Goal: Find specific page/section: Find specific page/section

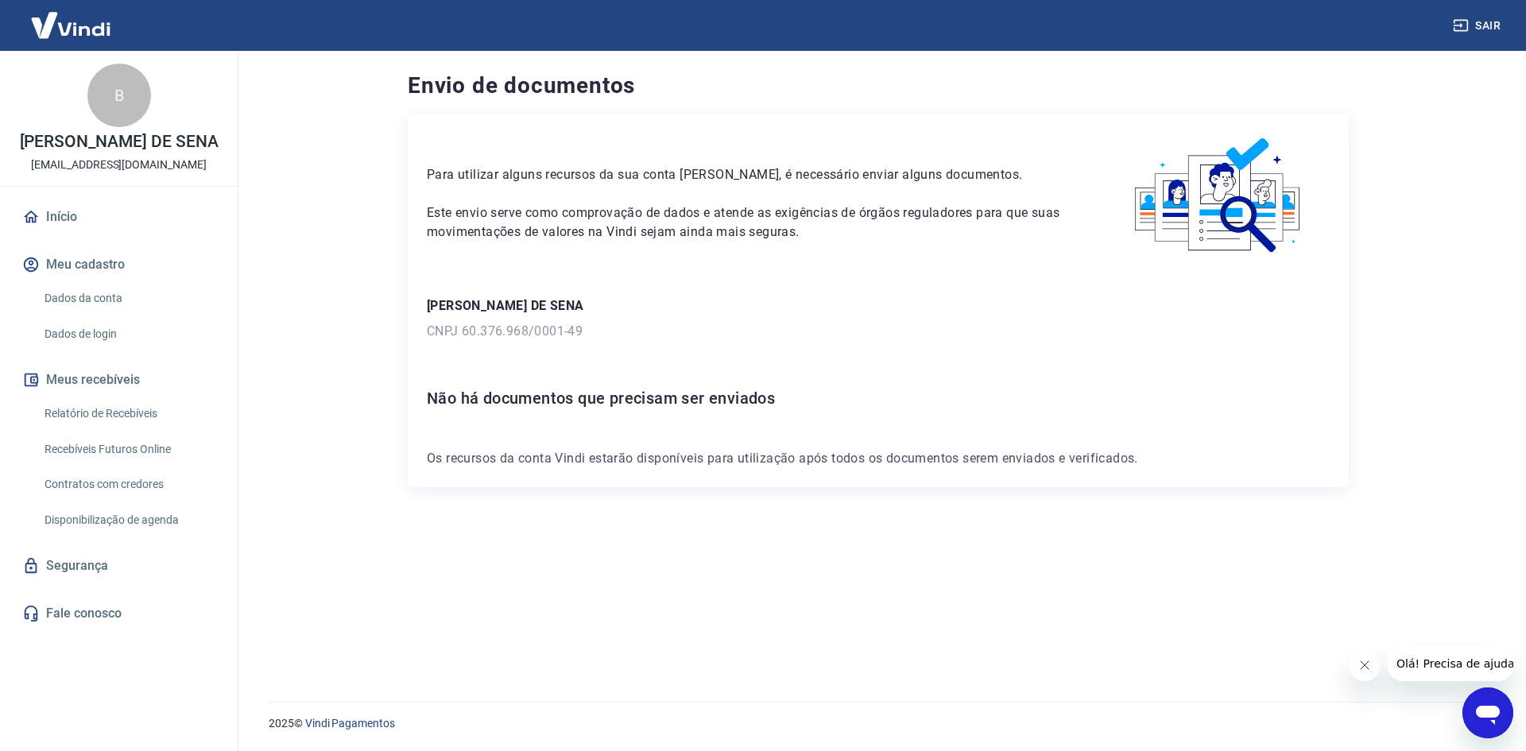
click at [77, 227] on link "Início" at bounding box center [119, 217] width 200 height 35
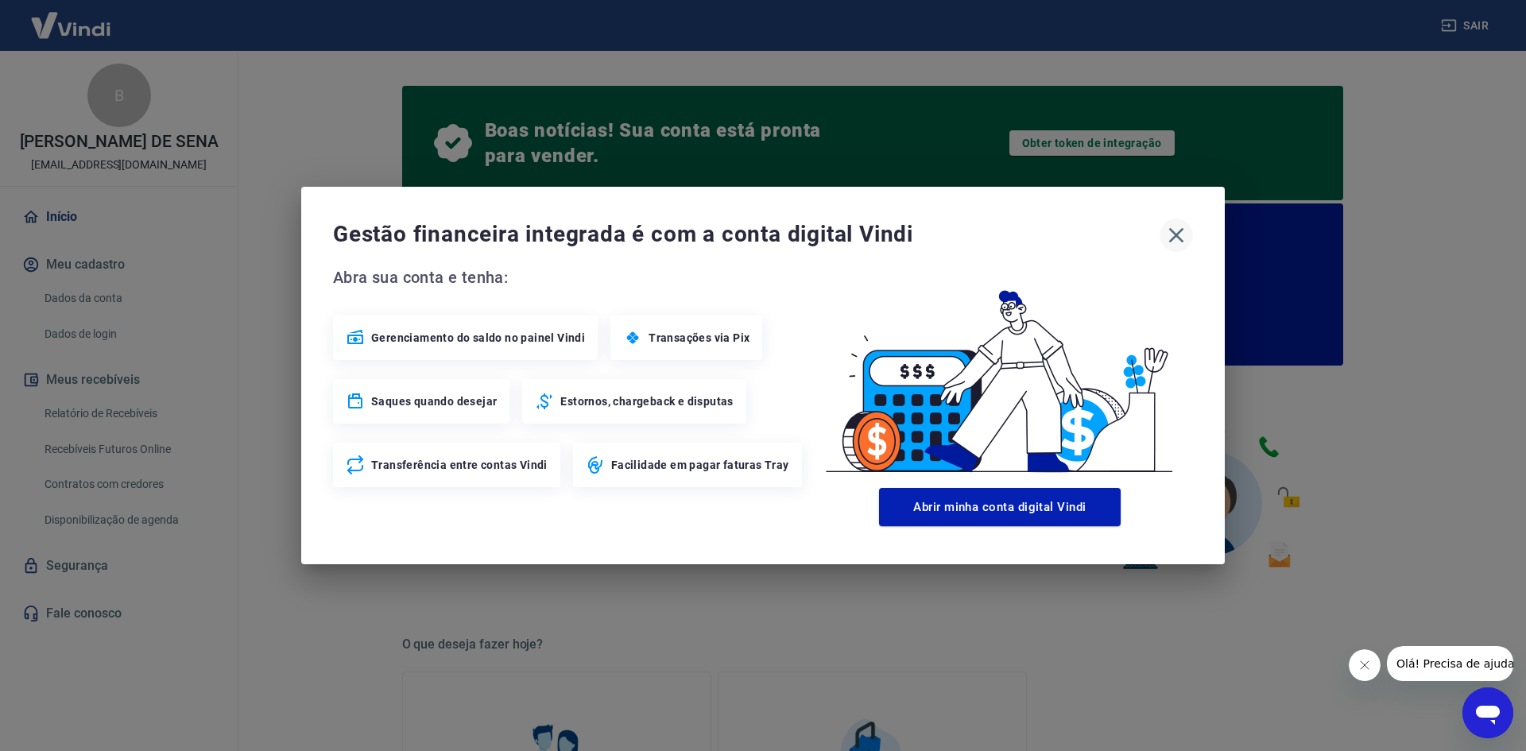
click at [1179, 232] on icon "button" at bounding box center [1176, 235] width 15 height 15
